Goal: Task Accomplishment & Management: Complete application form

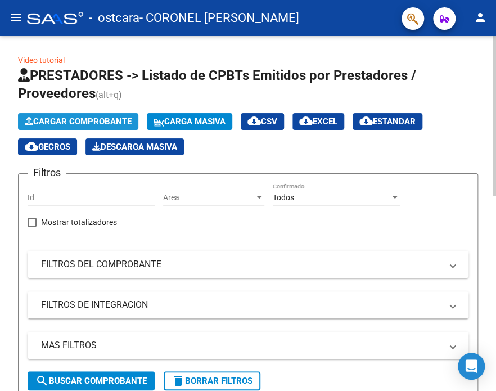
click at [71, 120] on span "Cargar Comprobante" at bounding box center [78, 121] width 107 height 10
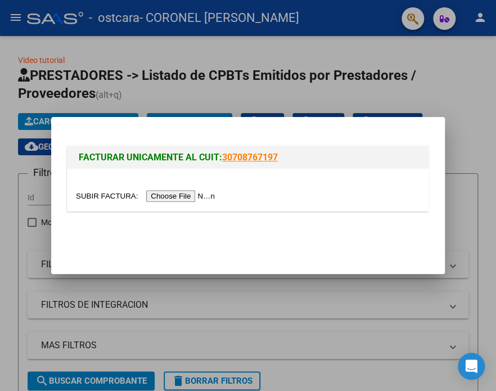
click at [171, 193] on input "file" at bounding box center [147, 196] width 142 height 12
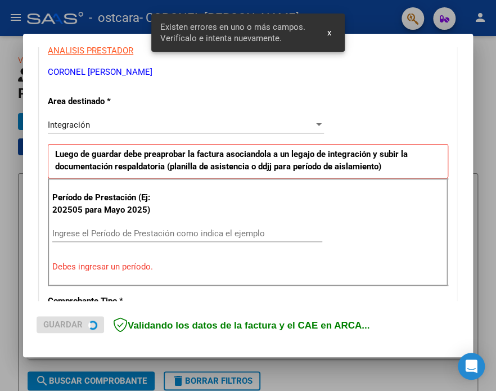
scroll to position [242, 0]
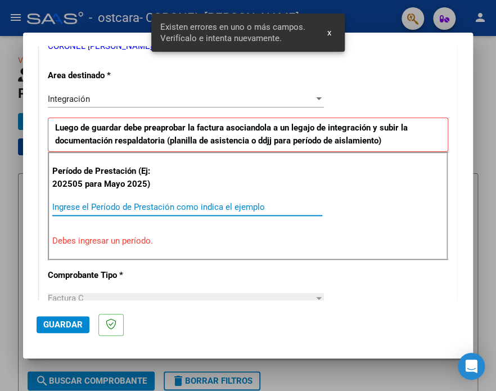
click at [129, 203] on input "Ingrese el Período de Prestación como indica el ejemplo" at bounding box center [187, 207] width 270 height 10
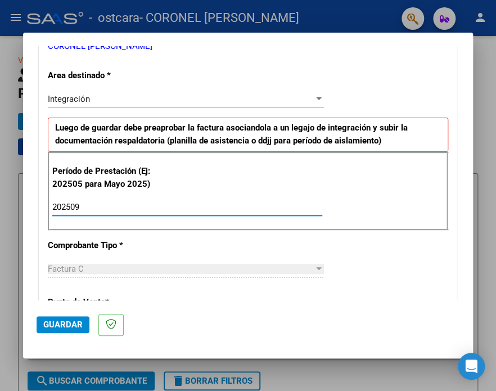
type input "202509"
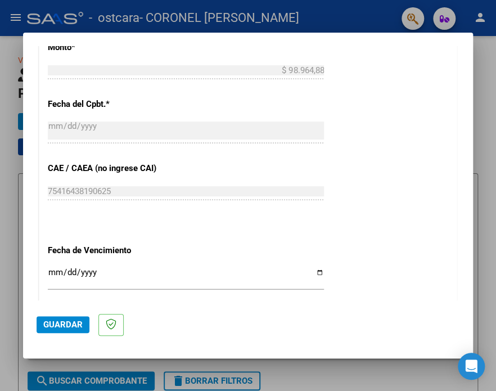
scroll to position [641, 0]
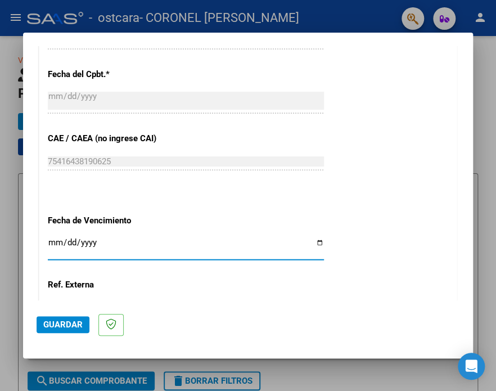
click at [308, 240] on input "Ingresar la fecha" at bounding box center [186, 247] width 276 height 18
click at [316, 241] on input "Ingresar la fecha" at bounding box center [186, 247] width 276 height 18
type input "[DATE]"
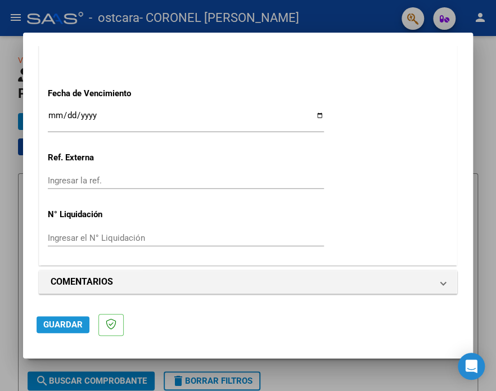
click at [54, 319] on span "Guardar" at bounding box center [62, 324] width 39 height 10
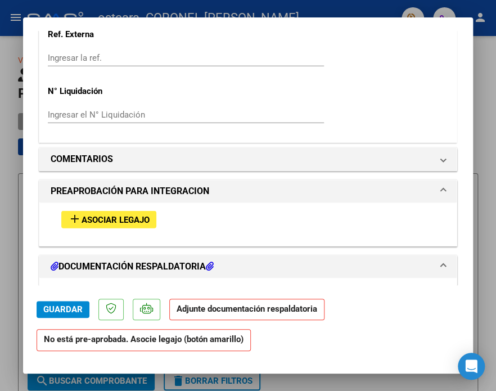
scroll to position [889, 0]
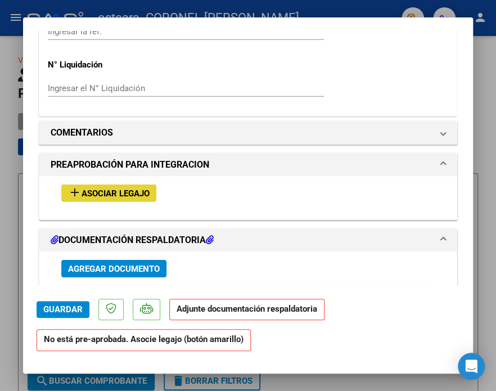
click at [96, 188] on span "add Asociar Legajo" at bounding box center [109, 193] width 82 height 10
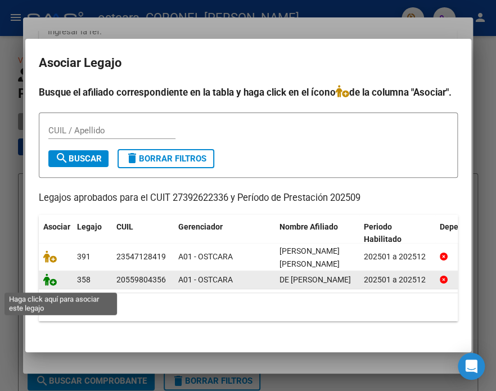
click at [48, 284] on icon at bounding box center [49, 279] width 13 height 12
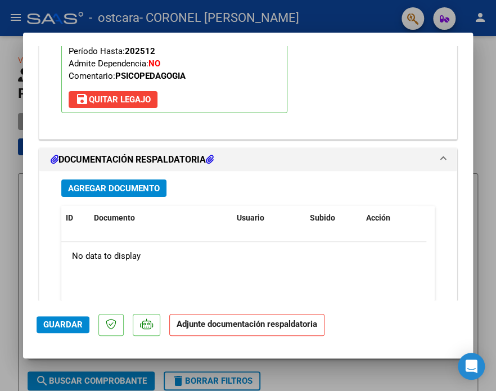
scroll to position [1183, 0]
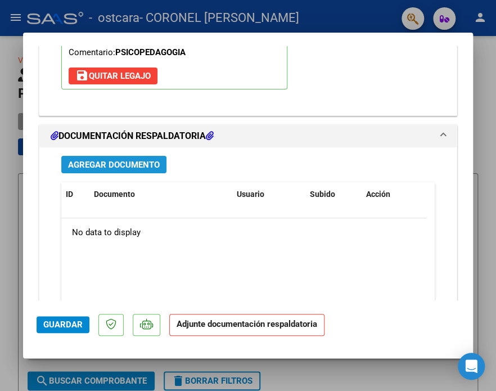
click at [135, 164] on span "Agregar Documento" at bounding box center [114, 165] width 92 height 10
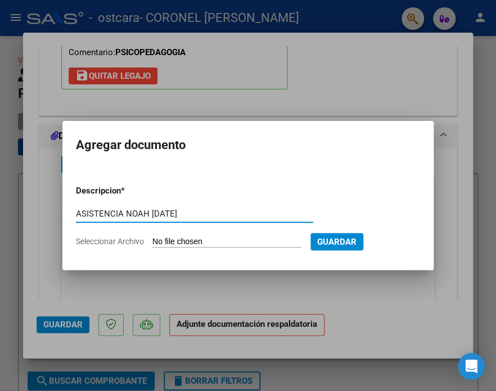
type input "ASISTENCIA NOAH [DATE]"
click at [205, 239] on input "Seleccionar Archivo" at bounding box center [226, 242] width 149 height 11
type input "C:\fakepath\AISTENCIA [PERSON_NAME] [DATE].pdf"
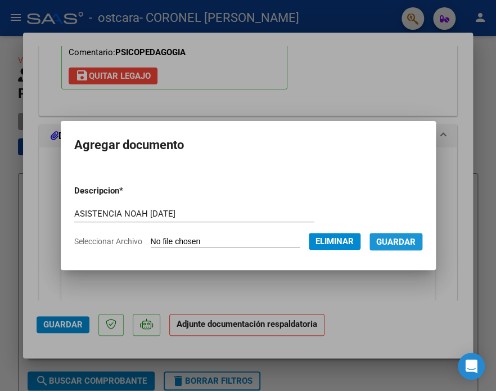
click at [376, 247] on span "Guardar" at bounding box center [395, 242] width 39 height 10
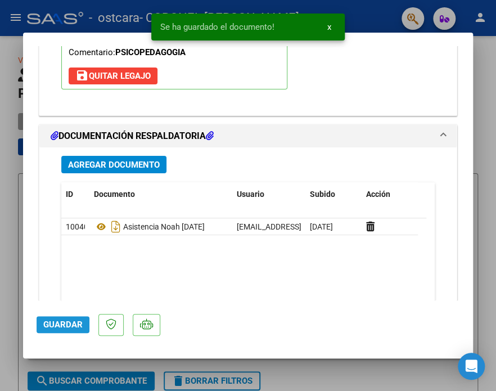
click at [63, 331] on button "Guardar" at bounding box center [63, 324] width 53 height 17
click at [481, 115] on div at bounding box center [248, 195] width 496 height 391
type input "$ 0,00"
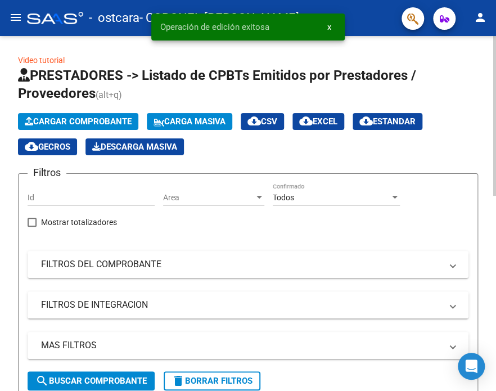
click at [110, 119] on span "Cargar Comprobante" at bounding box center [78, 121] width 107 height 10
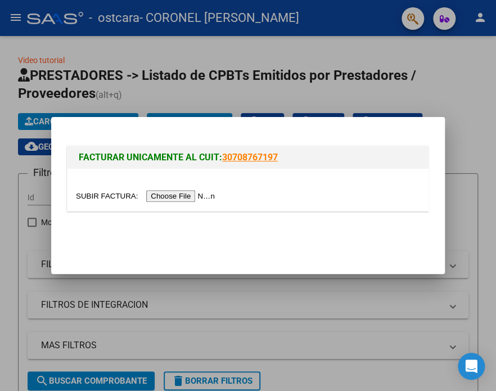
click at [180, 197] on input "file" at bounding box center [147, 196] width 142 height 12
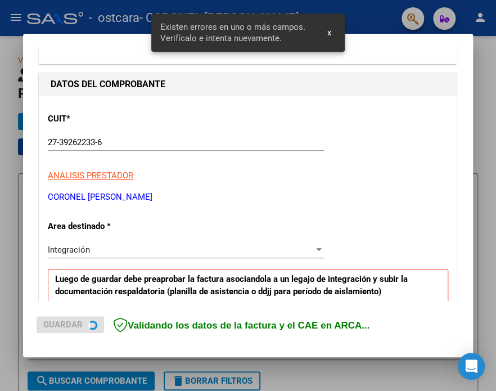
scroll to position [242, 0]
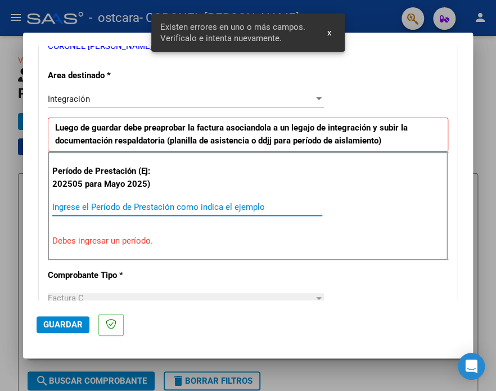
click at [172, 202] on input "Ingrese el Período de Prestación como indica el ejemplo" at bounding box center [187, 207] width 270 height 10
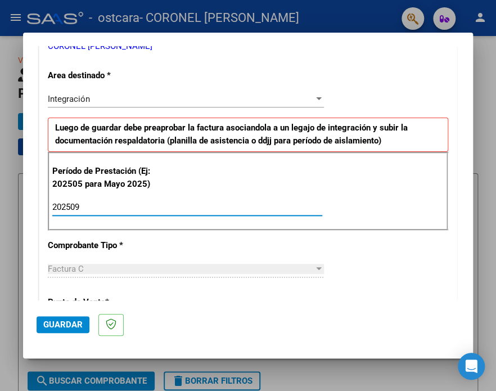
type input "202509"
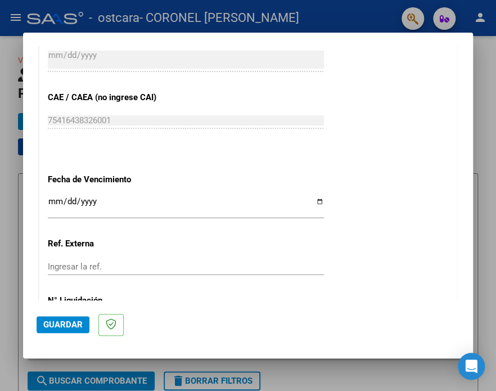
scroll to position [694, 0]
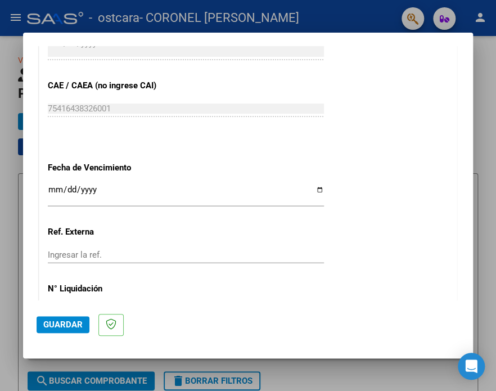
click at [315, 188] on input "Ingresar la fecha" at bounding box center [186, 194] width 276 height 18
type input "[DATE]"
click at [62, 323] on span "Guardar" at bounding box center [62, 324] width 39 height 10
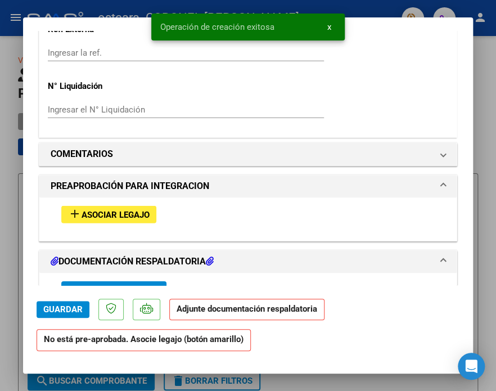
scroll to position [876, 0]
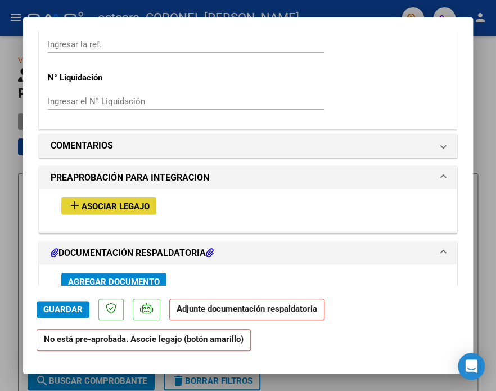
click at [105, 202] on span "Asociar Legajo" at bounding box center [116, 206] width 68 height 10
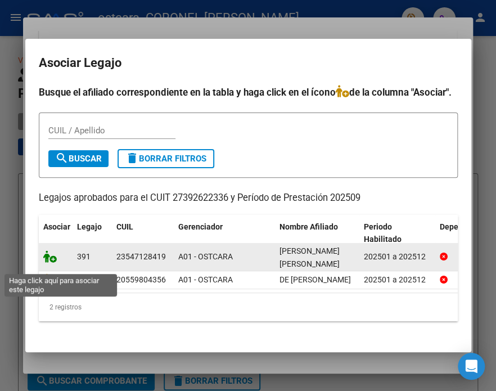
click at [48, 263] on icon at bounding box center [49, 256] width 13 height 12
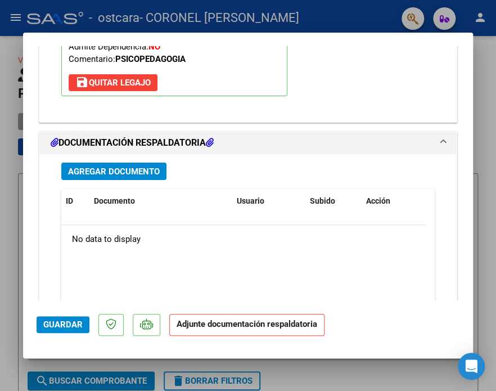
scroll to position [1183, 0]
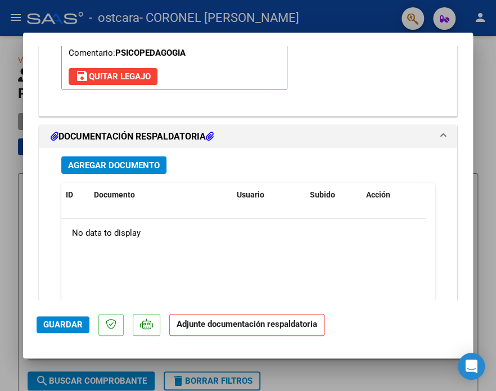
click at [130, 165] on span "Agregar Documento" at bounding box center [114, 165] width 92 height 10
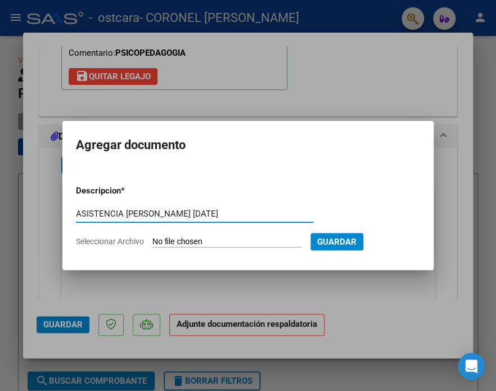
type input "ASISTENCIA [PERSON_NAME] [DATE]"
click at [180, 240] on input "Seleccionar Archivo" at bounding box center [226, 242] width 149 height 11
type input "C:\fakepath\ASISTENCIA [PERSON_NAME] [DATE].pdf"
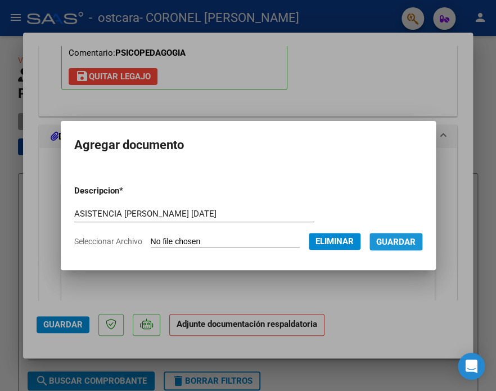
click at [376, 247] on span "Guardar" at bounding box center [395, 242] width 39 height 10
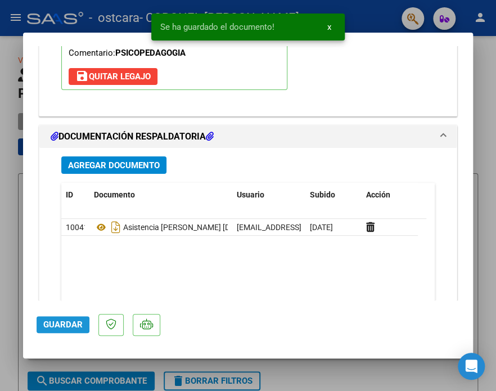
click at [54, 323] on span "Guardar" at bounding box center [62, 324] width 39 height 10
click at [483, 164] on div at bounding box center [248, 195] width 496 height 391
type input "$ 0,00"
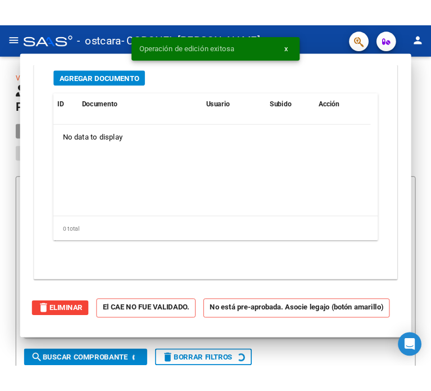
scroll to position [1047, 0]
